Goal: Check status: Check status

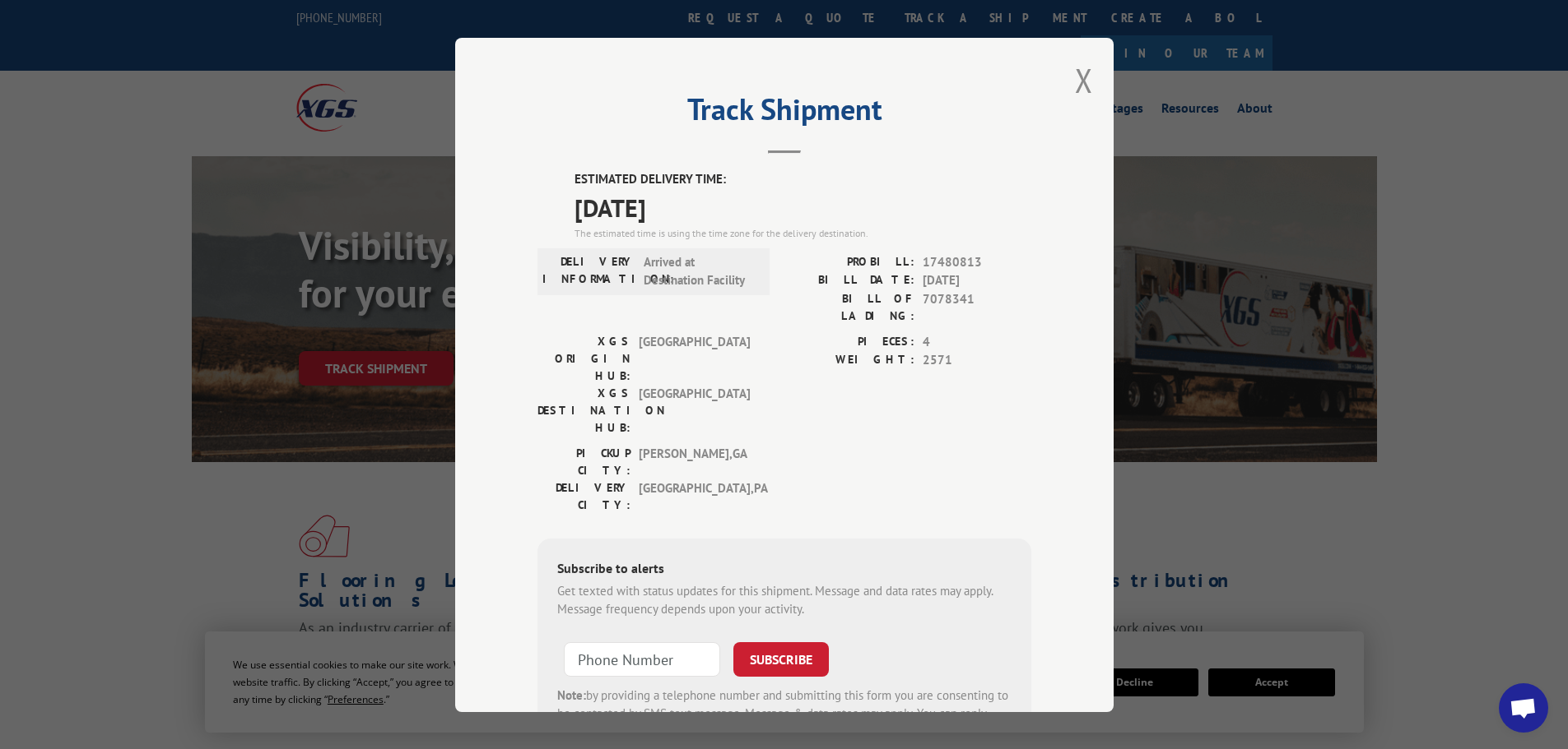
scroll to position [164, 0]
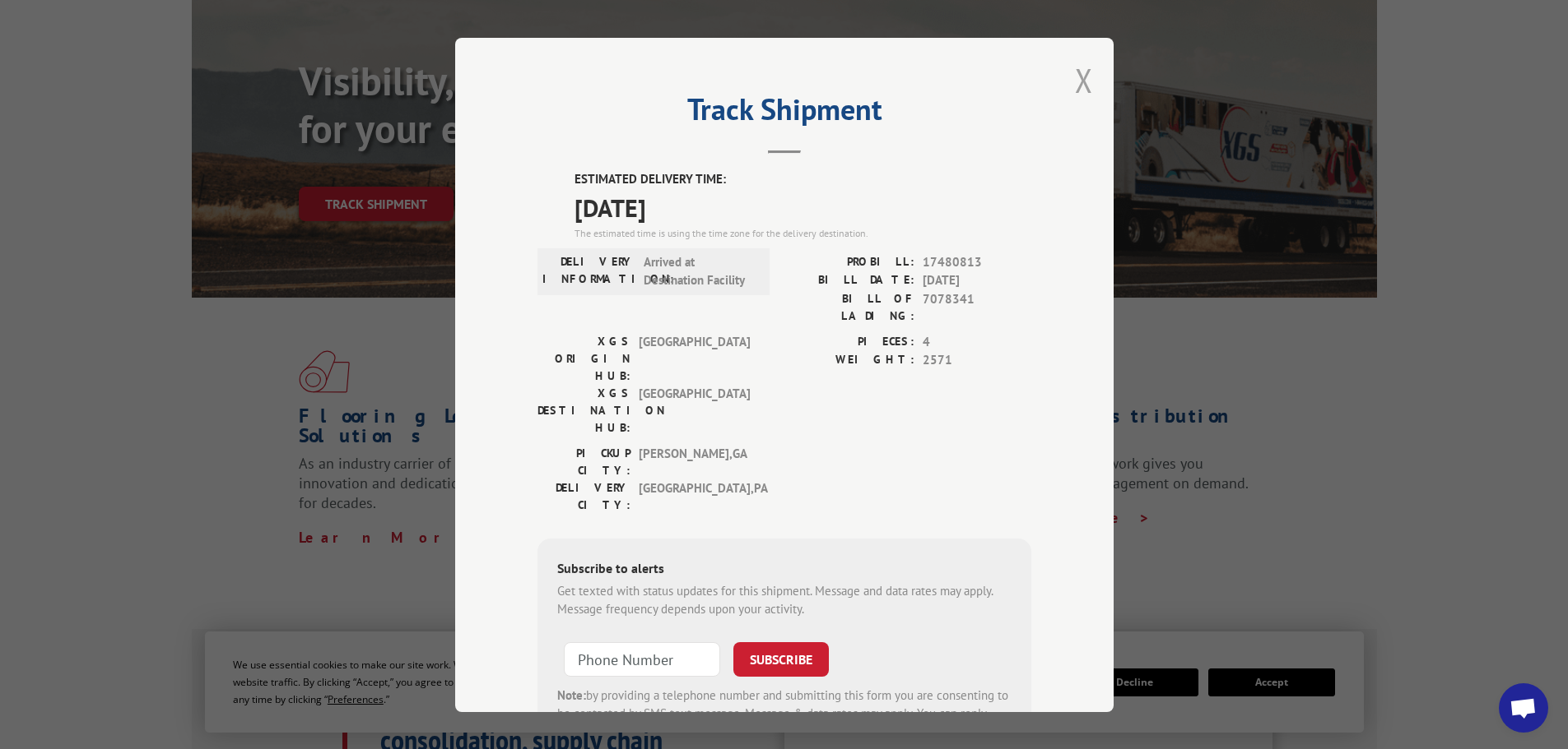
click at [1085, 92] on button "Close modal" at bounding box center [1083, 80] width 18 height 43
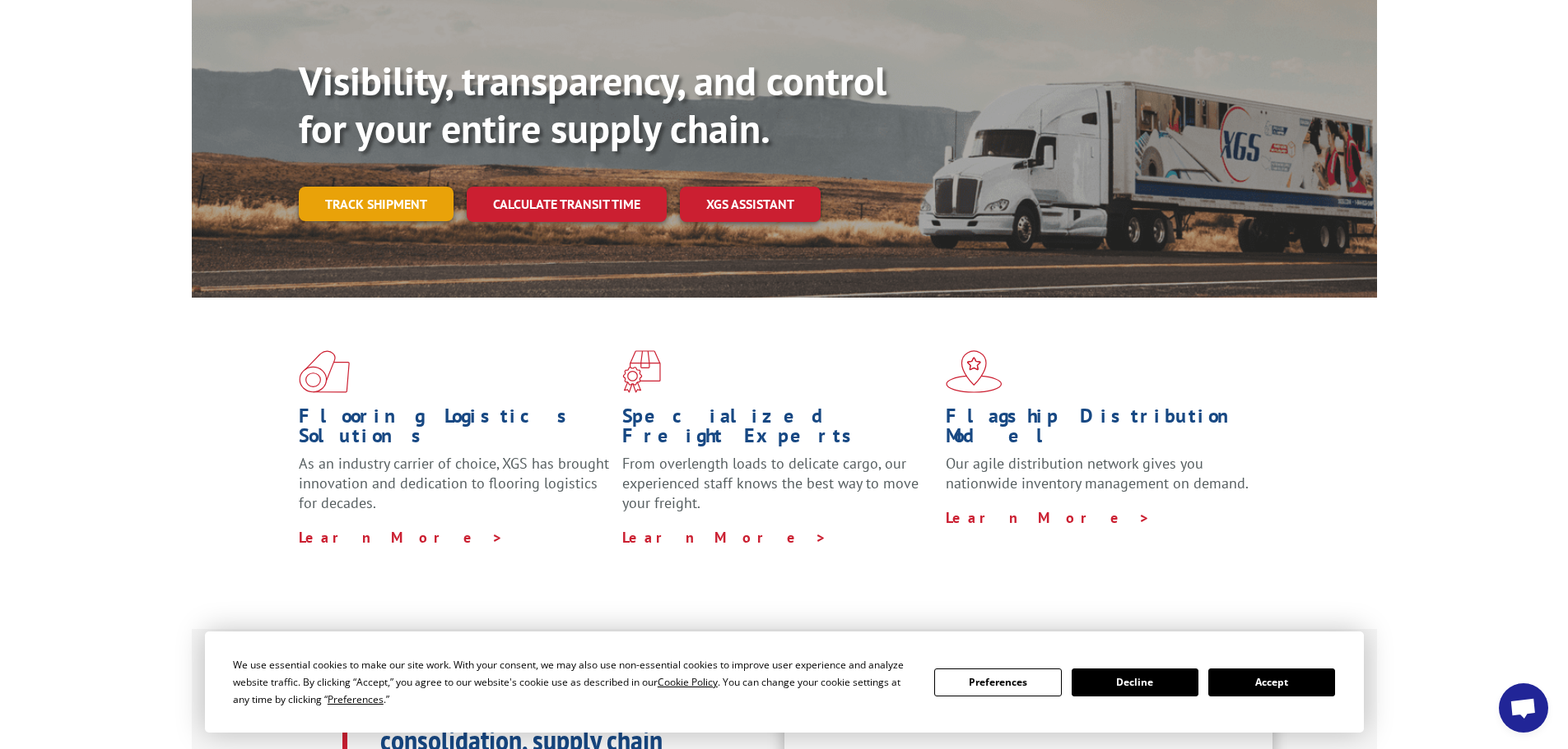
click at [376, 186] on link "Track shipment" at bounding box center [376, 203] width 154 height 35
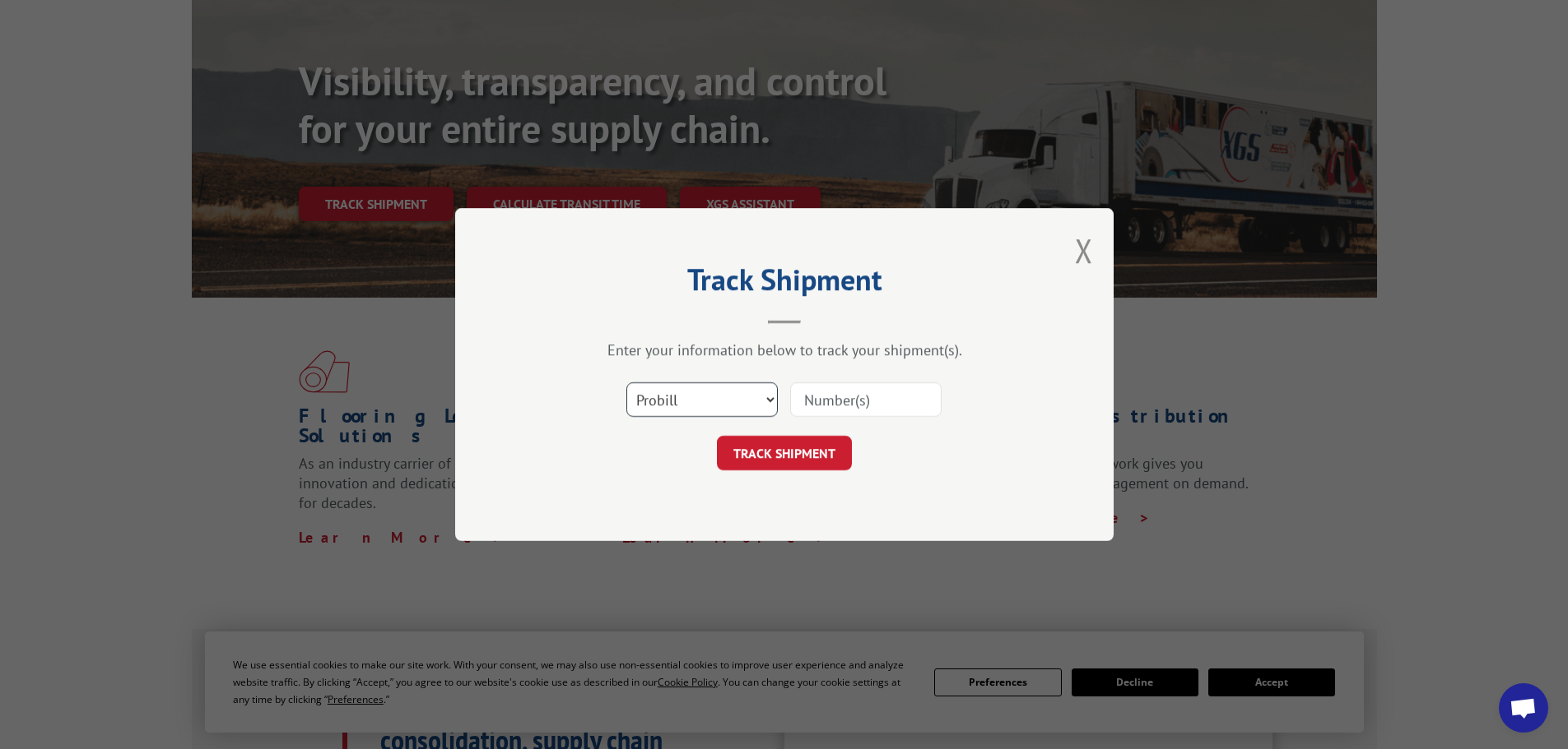
drag, startPoint x: 694, startPoint y: 393, endPoint x: 689, endPoint y: 415, distance: 22.6
click at [694, 394] on select "Select category... Probill BOL PO" at bounding box center [701, 399] width 152 height 35
select select "bol"
click at [626, 382] on select "Select category... Probill BOL PO" at bounding box center [701, 399] width 152 height 35
click at [867, 395] on input at bounding box center [866, 399] width 152 height 35
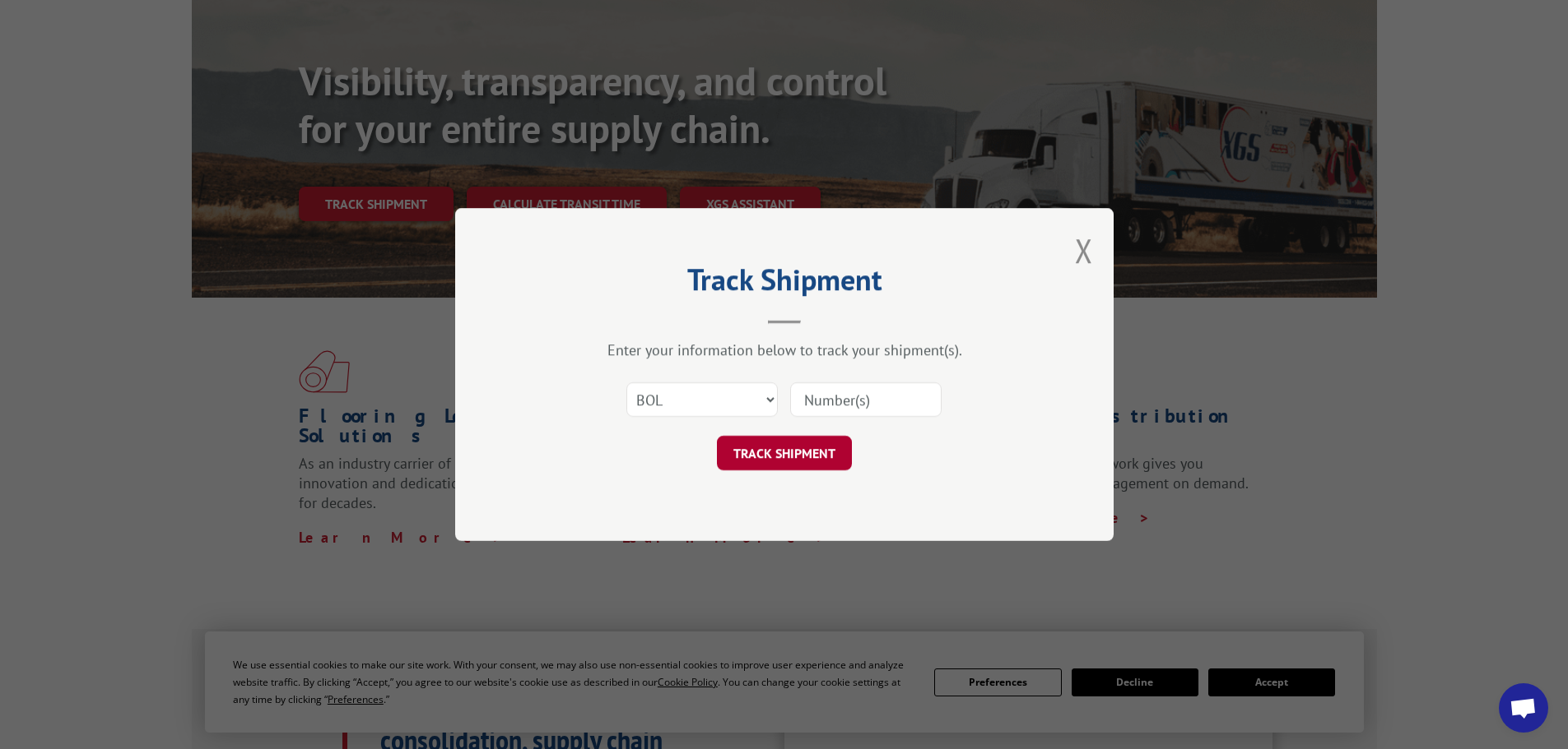
paste input "7078341"
type input "7078341"
click at [784, 457] on button "TRACK SHIPMENT" at bounding box center [784, 453] width 135 height 35
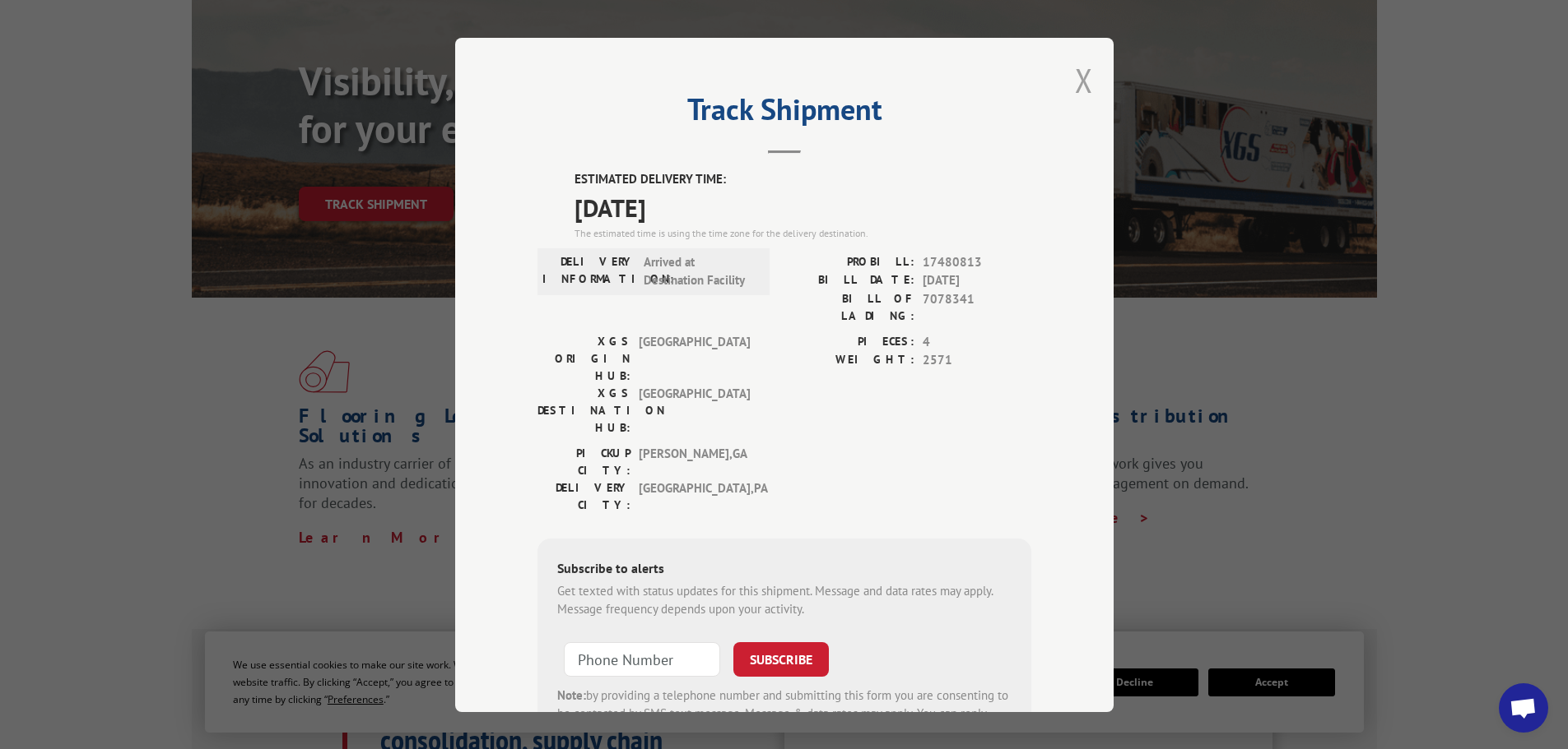
click at [1081, 82] on button "Close modal" at bounding box center [1083, 80] width 18 height 43
